Goal: Find specific page/section: Find specific page/section

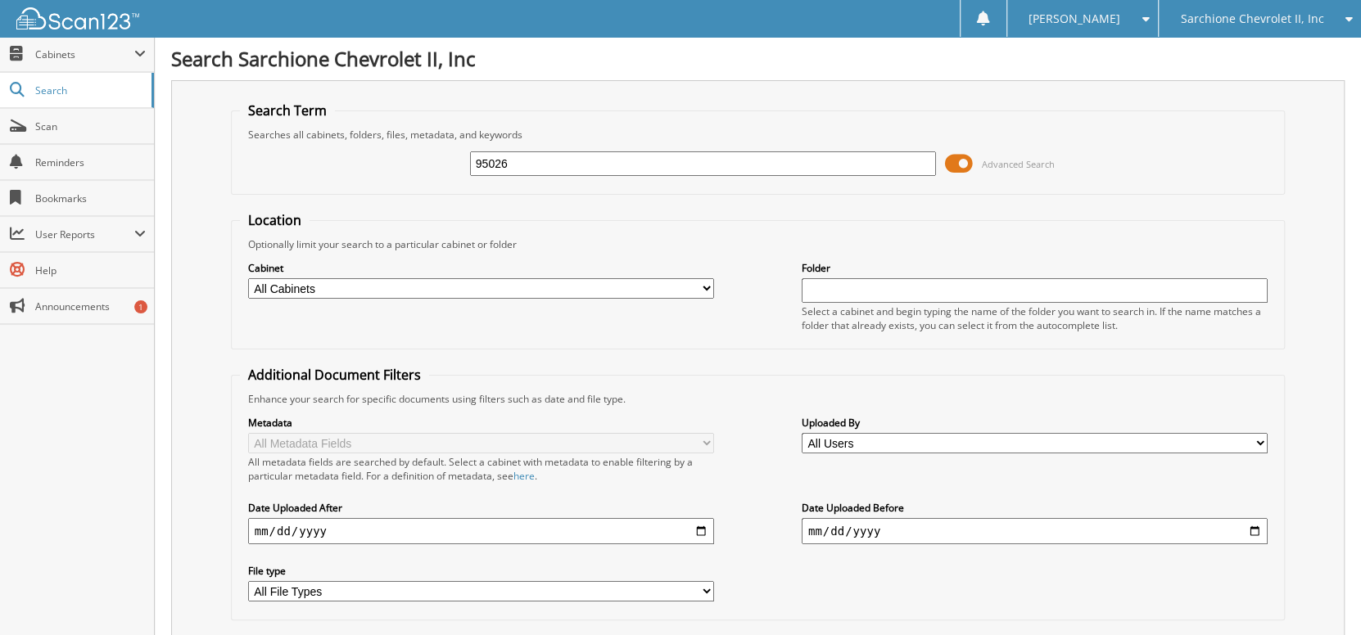
type input "95026"
type input "94026"
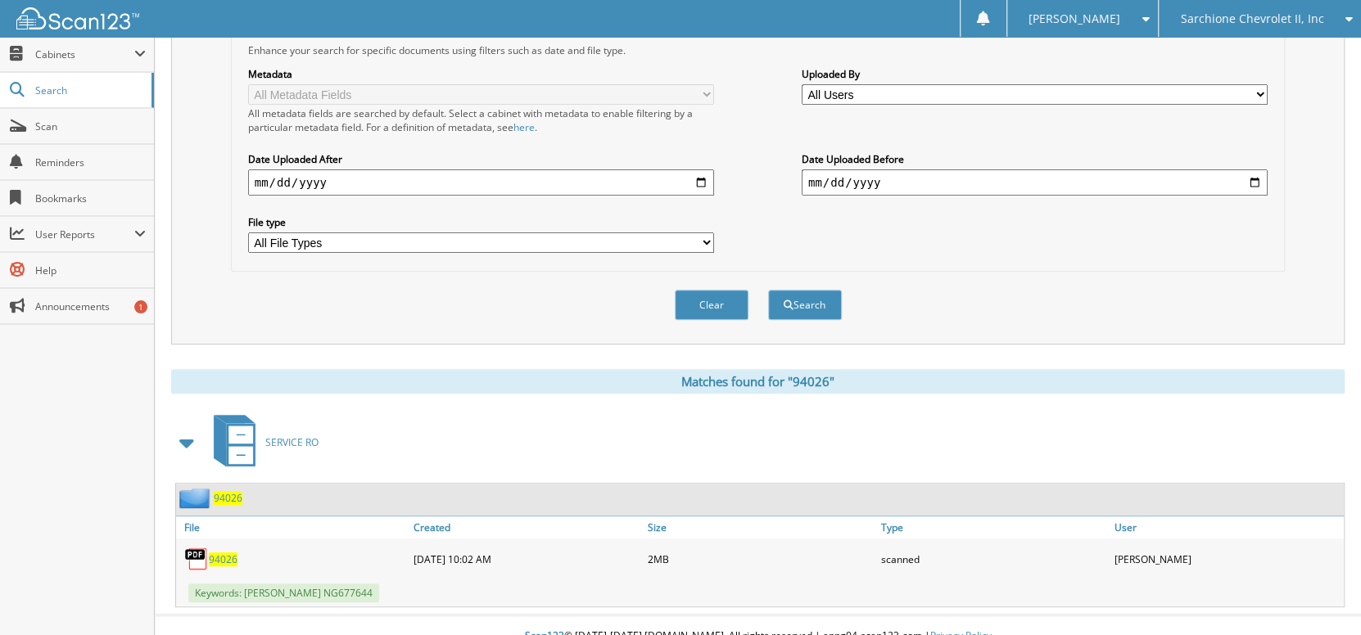
scroll to position [360, 0]
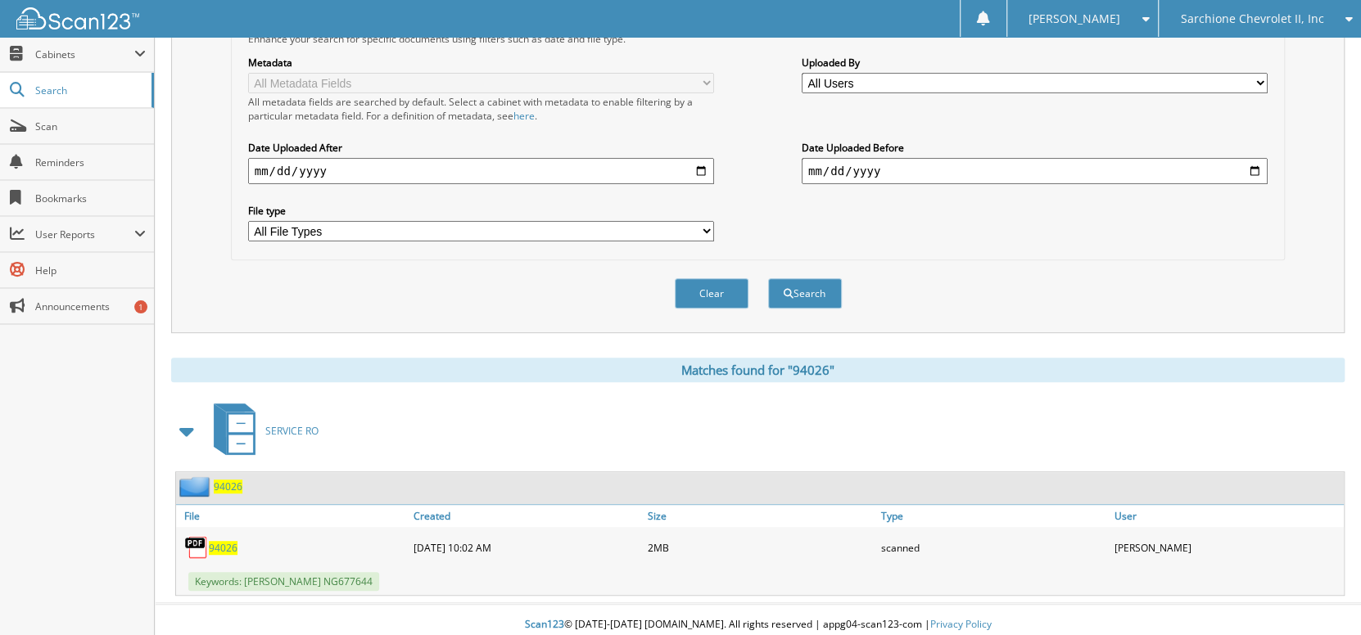
click at [218, 541] on span "94026" at bounding box center [223, 548] width 29 height 14
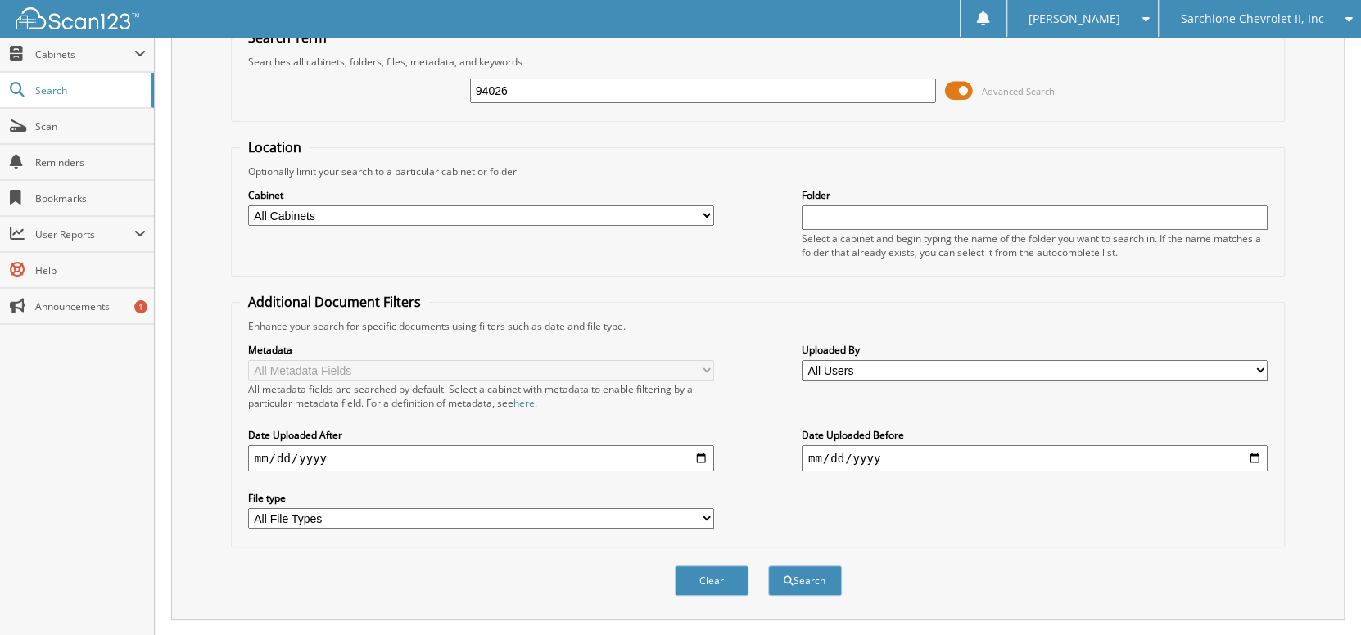
scroll to position [0, 0]
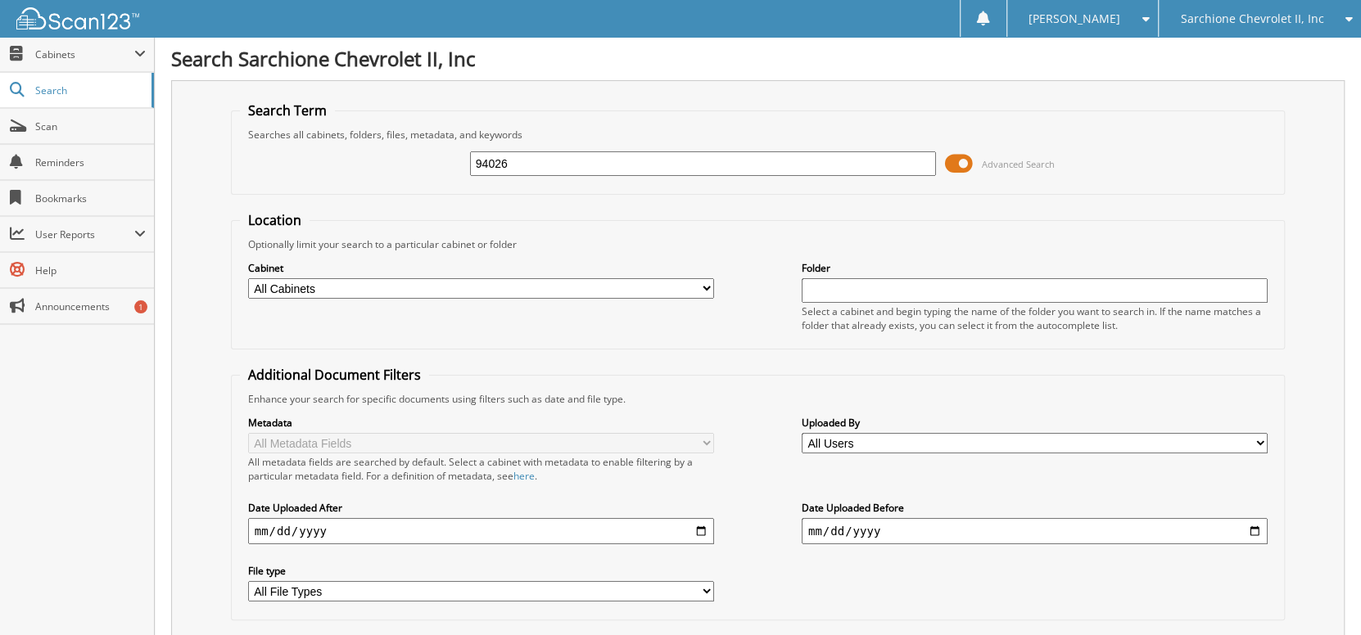
drag, startPoint x: 527, startPoint y: 165, endPoint x: 346, endPoint y: 169, distance: 181.0
click at [348, 170] on div "94026 Advanced Search" at bounding box center [758, 164] width 1036 height 44
type input "95002"
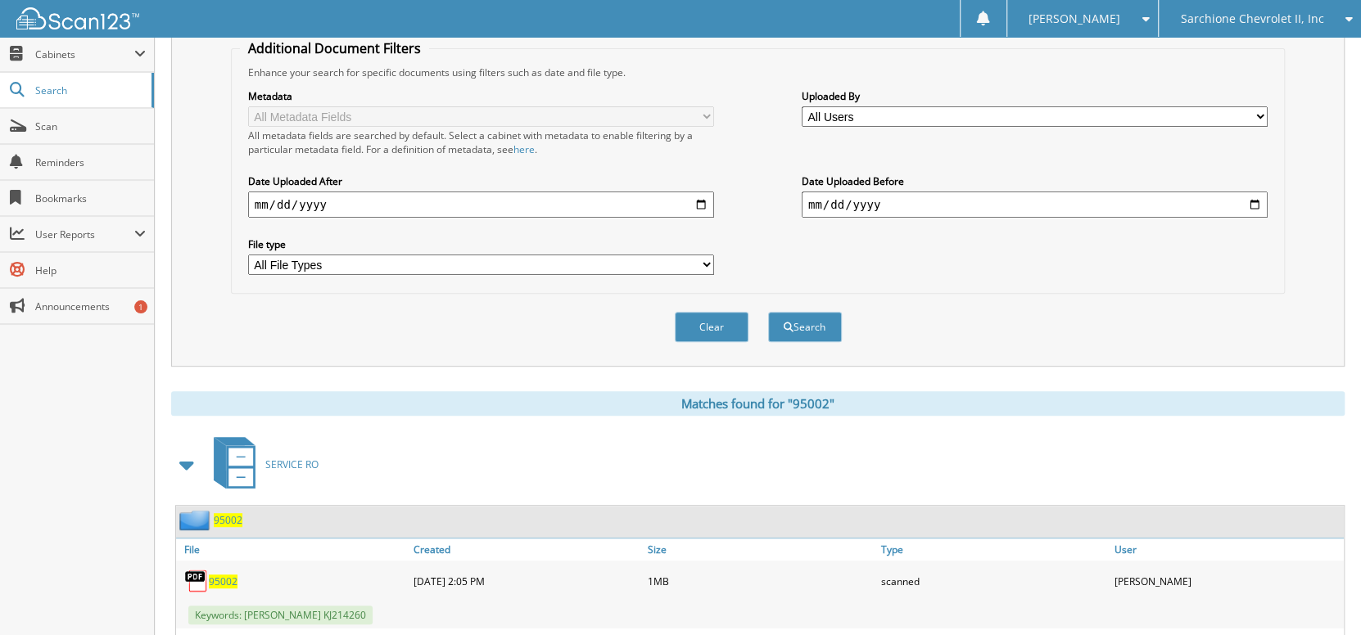
scroll to position [428, 0]
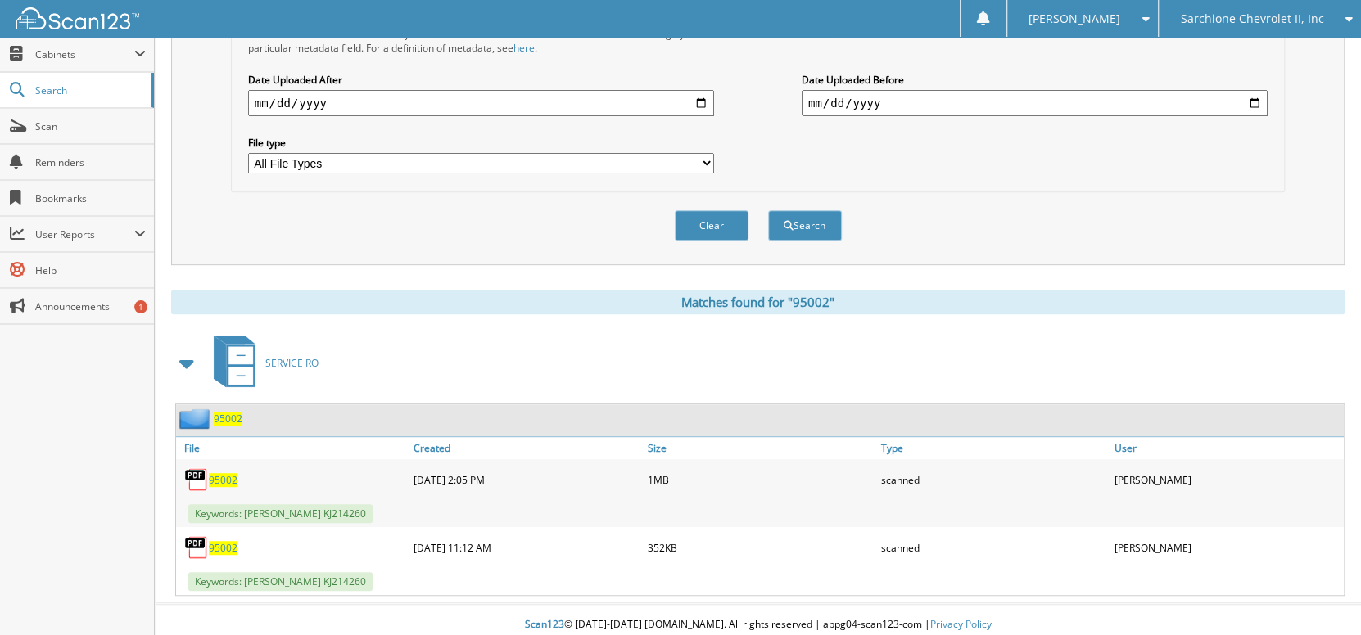
click at [230, 473] on span "95002" at bounding box center [223, 480] width 29 height 14
click at [227, 542] on span "95002" at bounding box center [223, 548] width 29 height 14
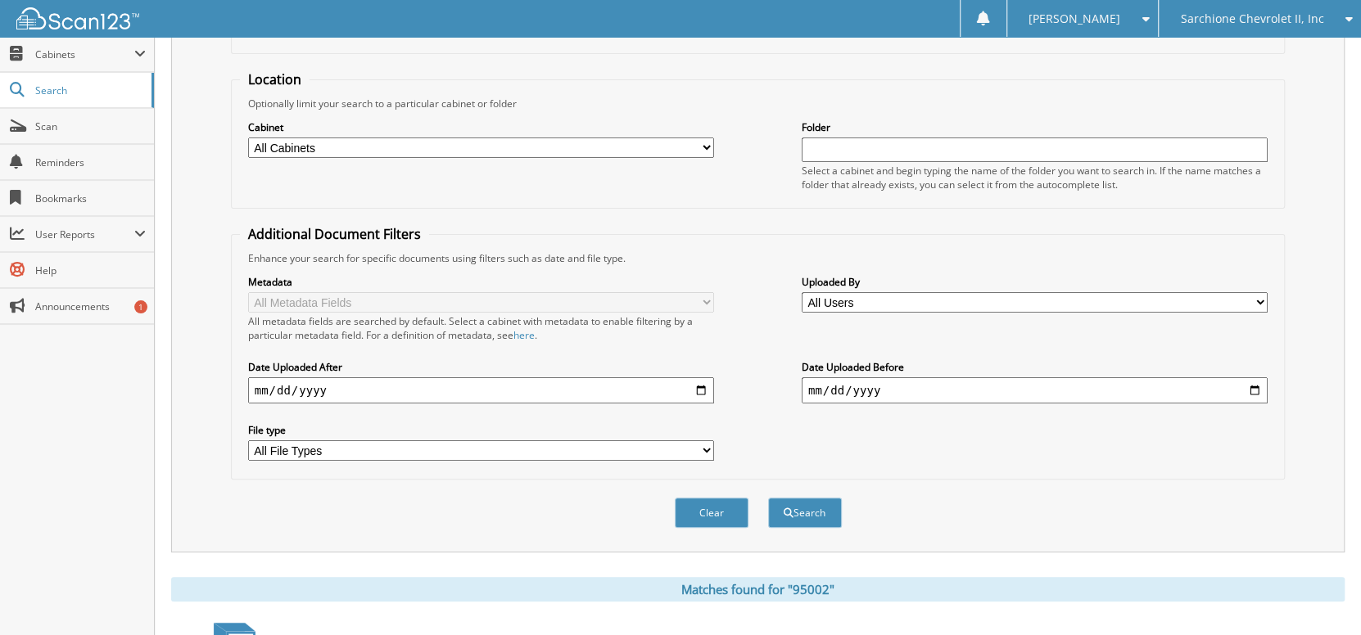
scroll to position [19, 0]
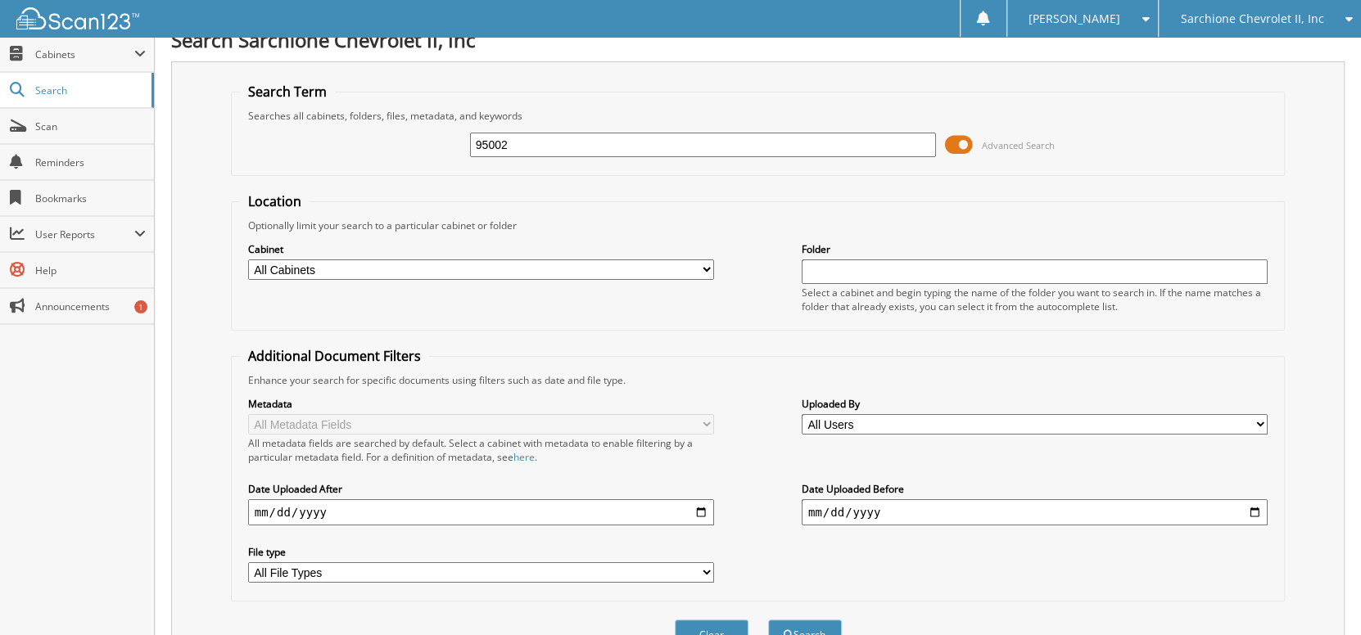
drag, startPoint x: 589, startPoint y: 151, endPoint x: 448, endPoint y: 129, distance: 143.5
click at [452, 138] on div "95002 Advanced Search" at bounding box center [758, 145] width 1036 height 44
type input "95232"
click at [768, 620] on button "Search" at bounding box center [805, 635] width 74 height 30
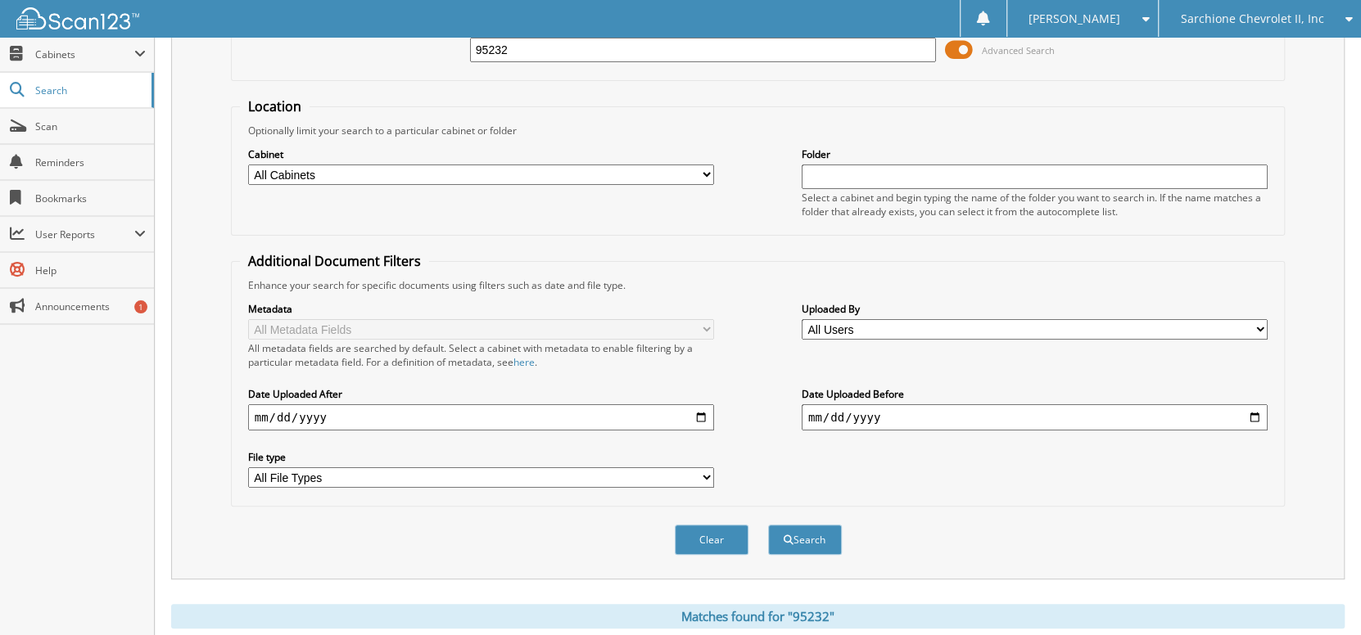
scroll to position [360, 0]
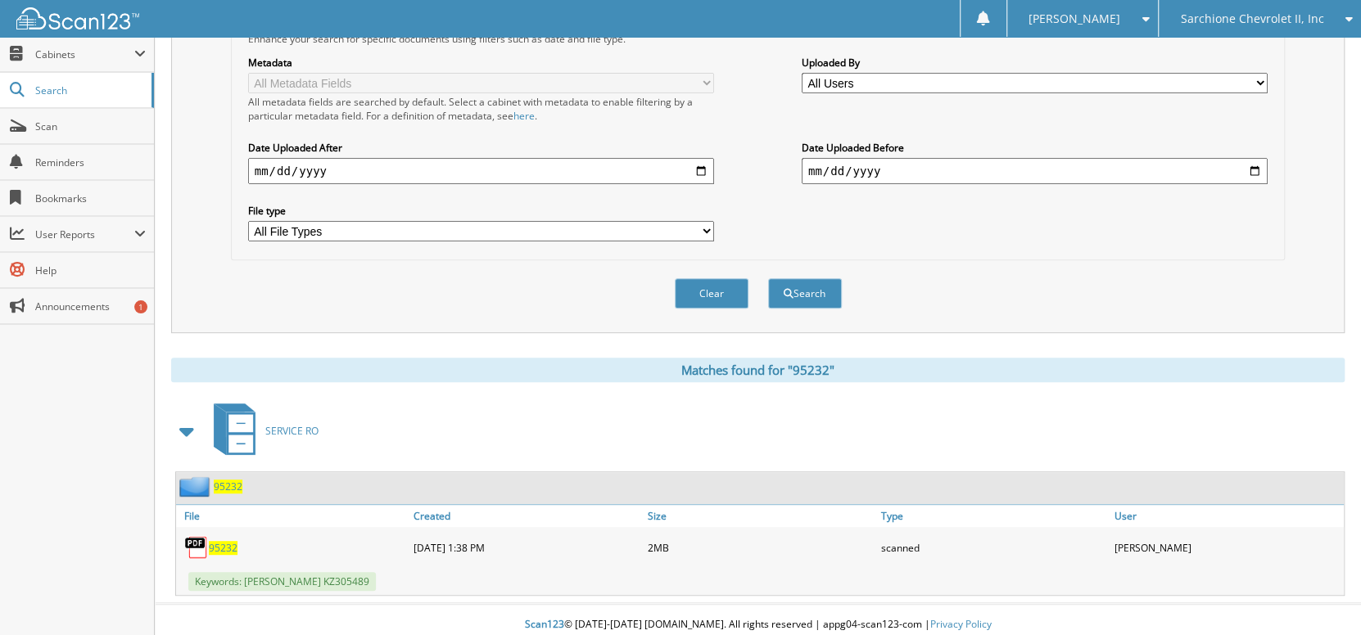
click at [230, 483] on span "95232" at bounding box center [228, 487] width 29 height 14
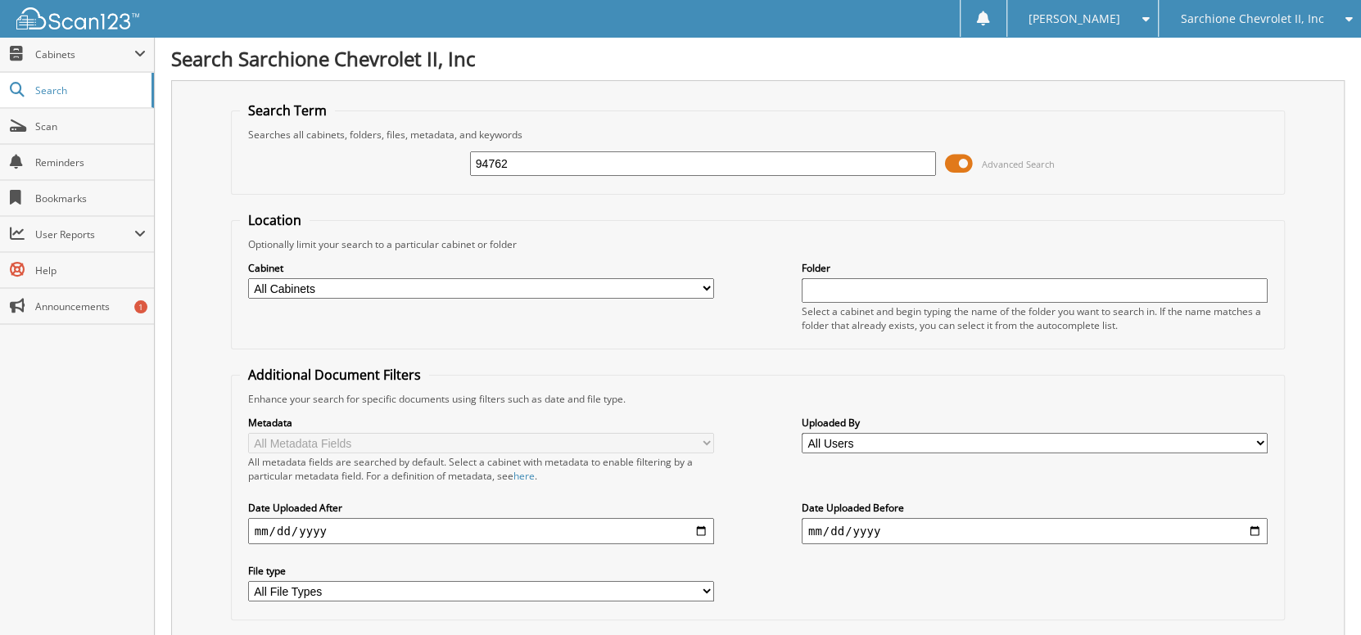
type input "94762"
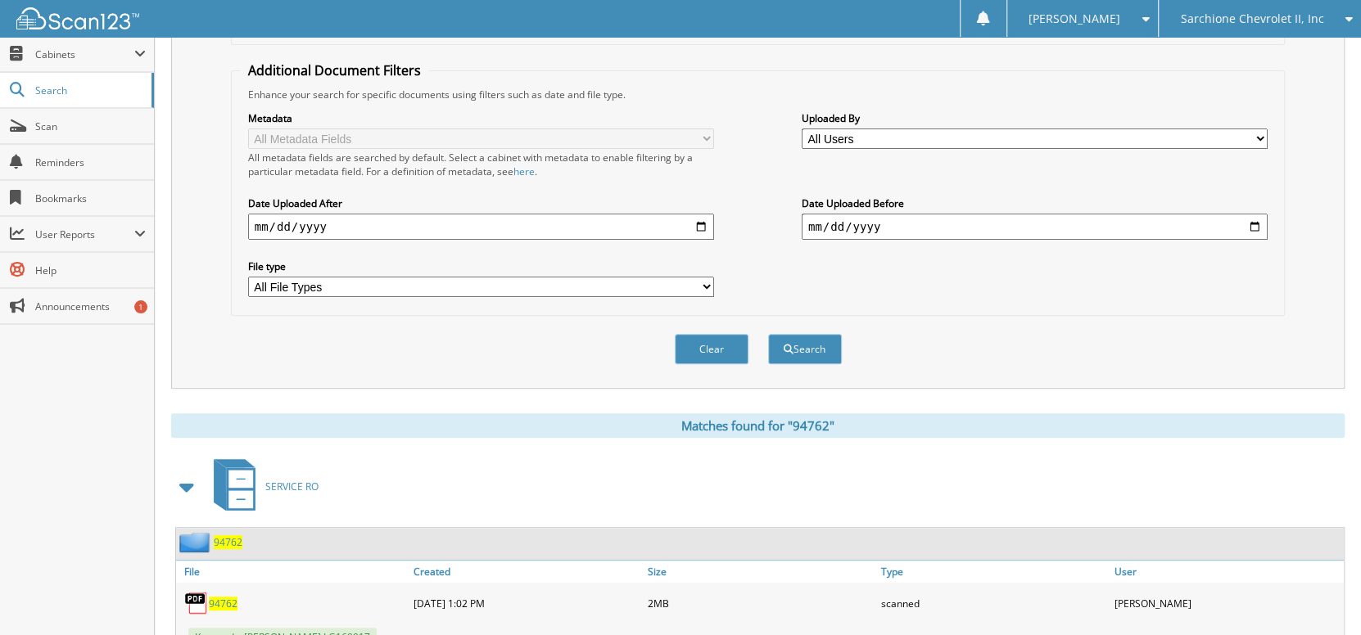
scroll to position [360, 0]
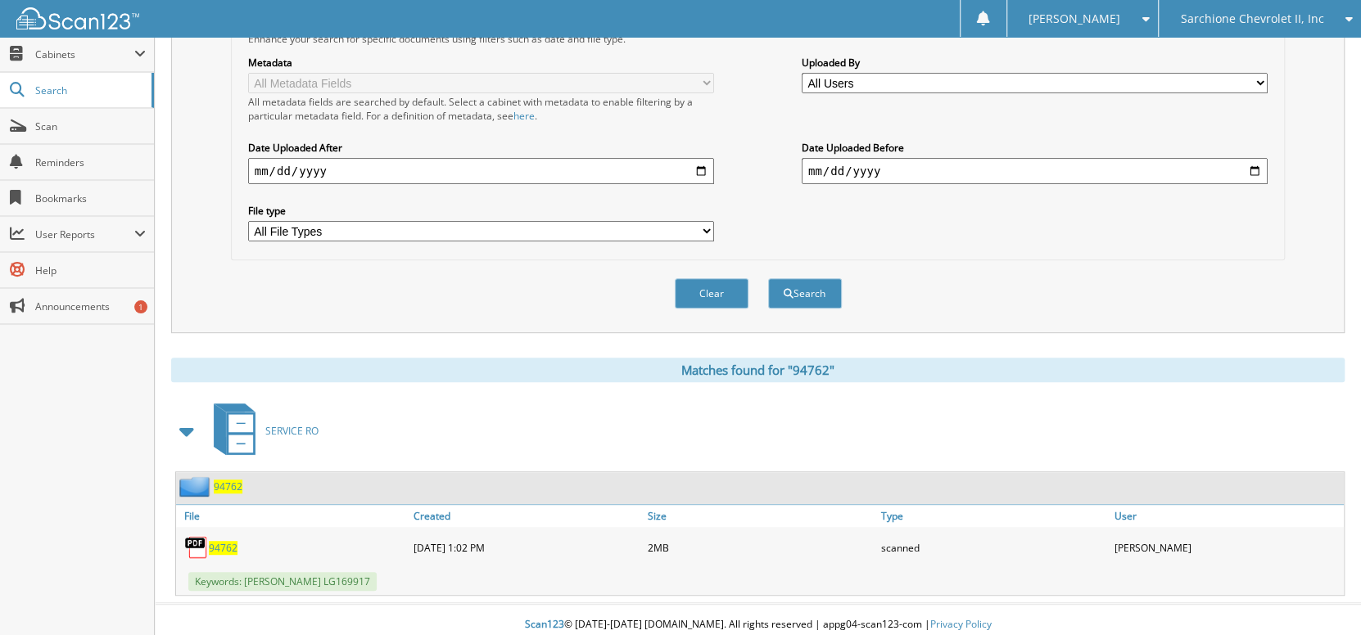
click at [230, 480] on span "94762" at bounding box center [228, 487] width 29 height 14
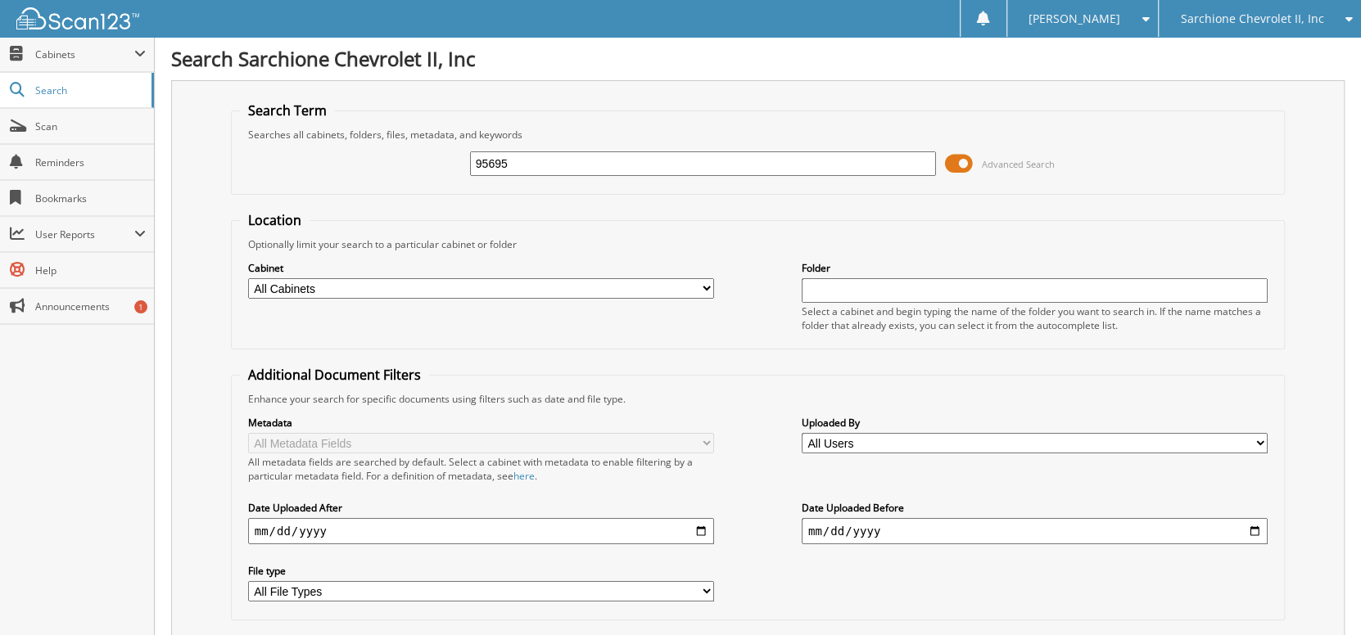
type input "95695"
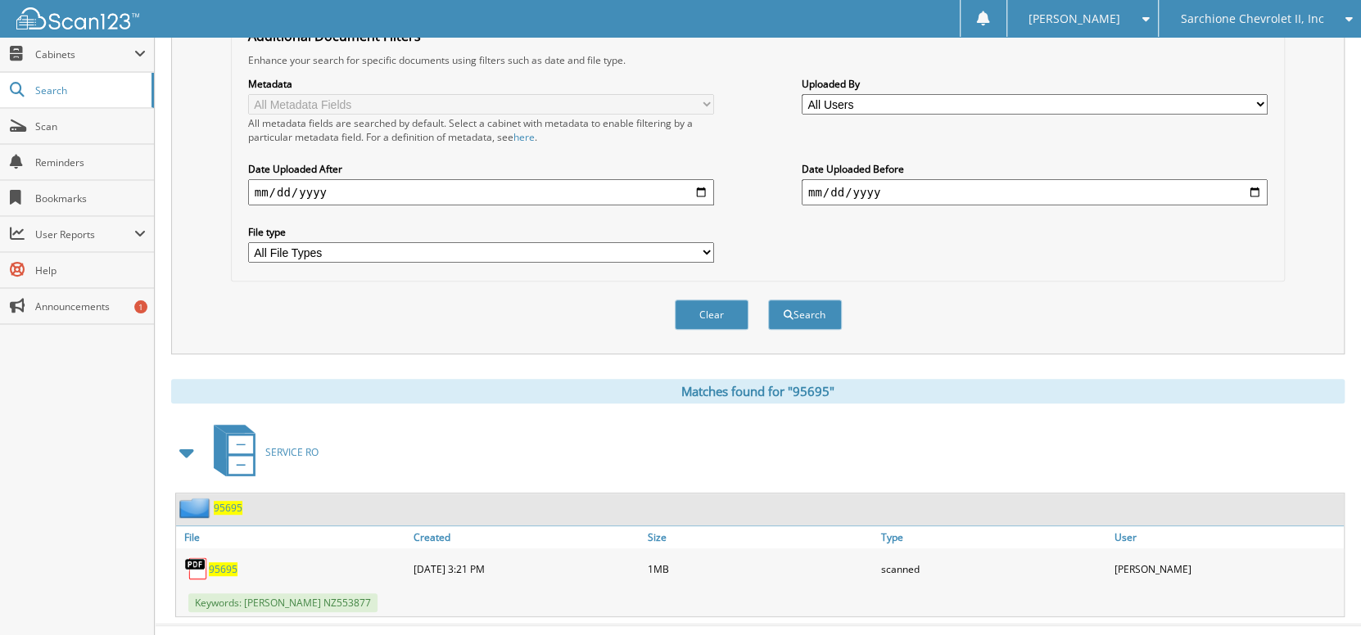
scroll to position [360, 0]
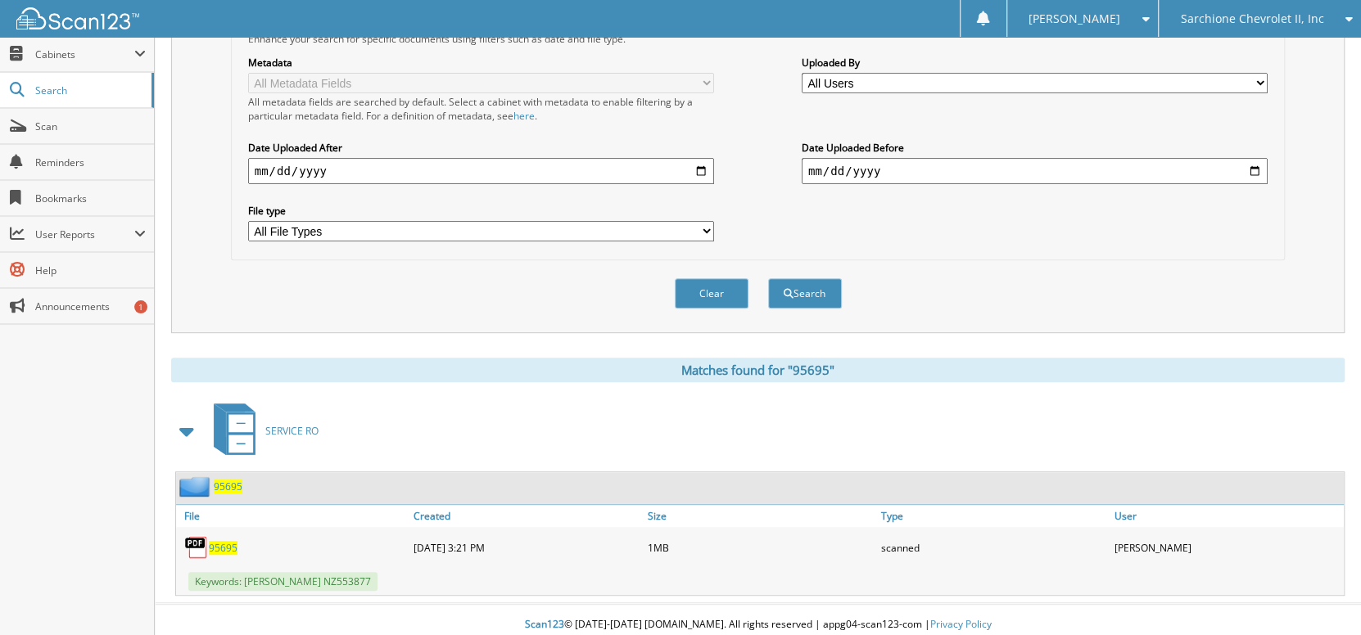
click at [224, 480] on span "95695" at bounding box center [228, 487] width 29 height 14
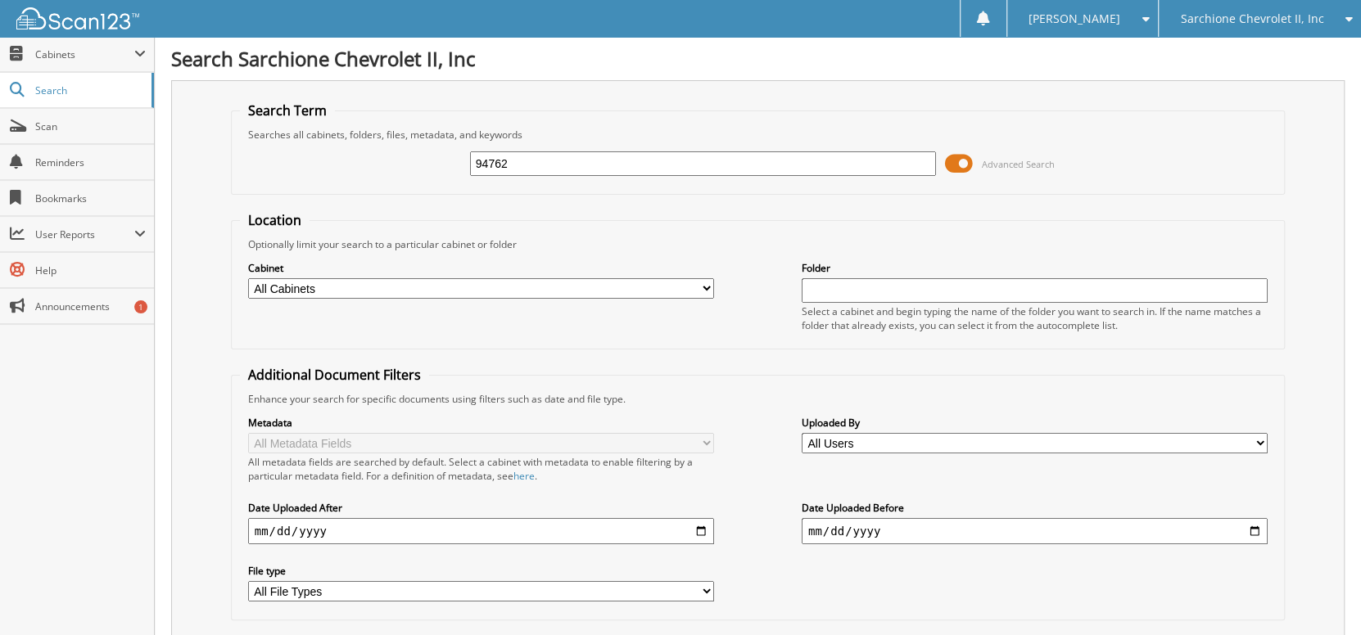
type input "94762"
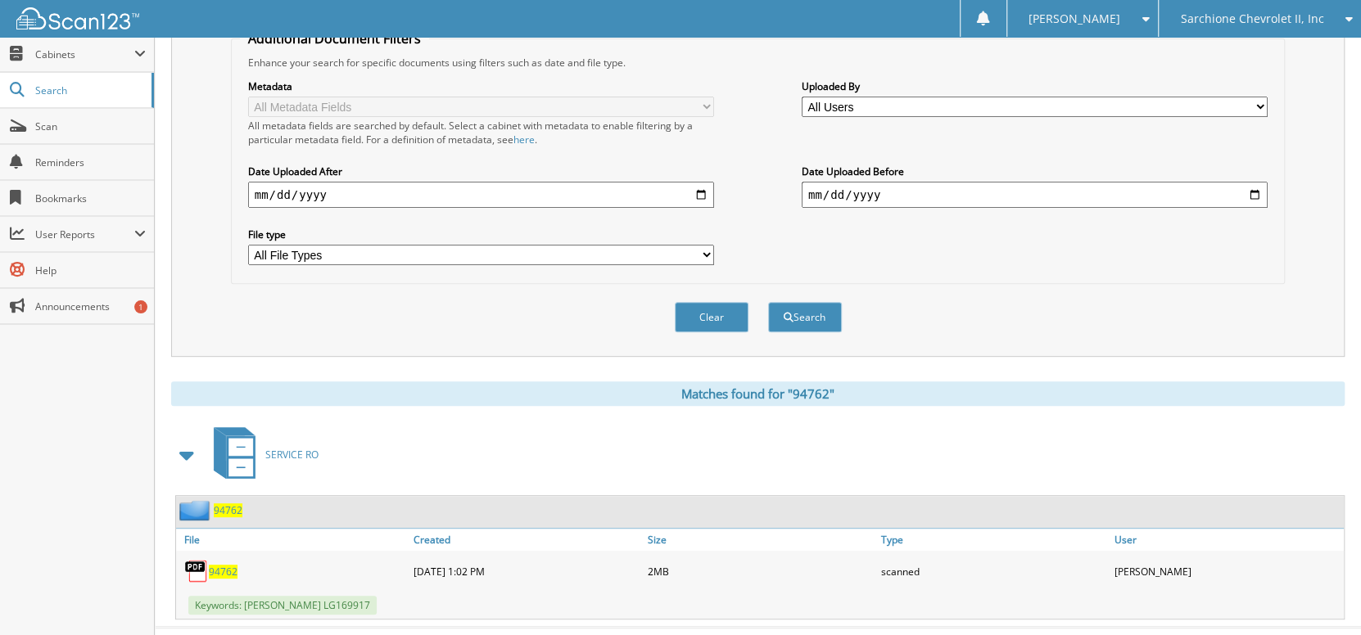
scroll to position [360, 0]
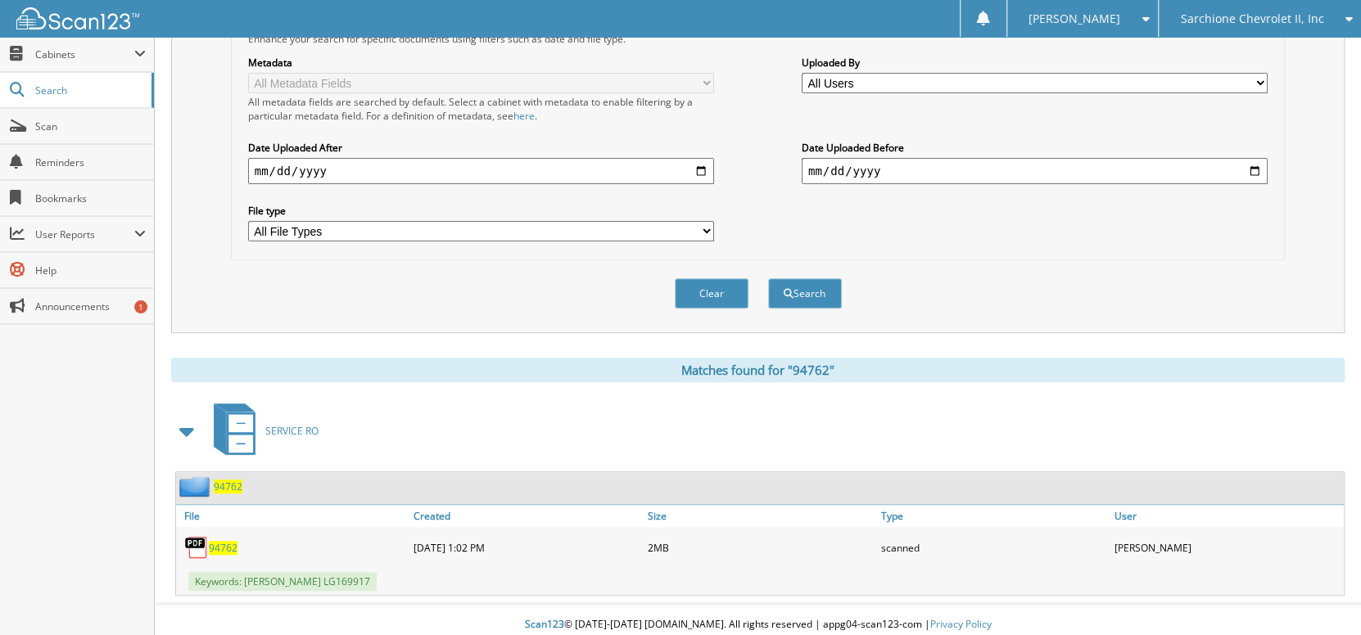
click at [235, 480] on span "94762" at bounding box center [228, 487] width 29 height 14
